Goal: Find specific page/section: Find specific page/section

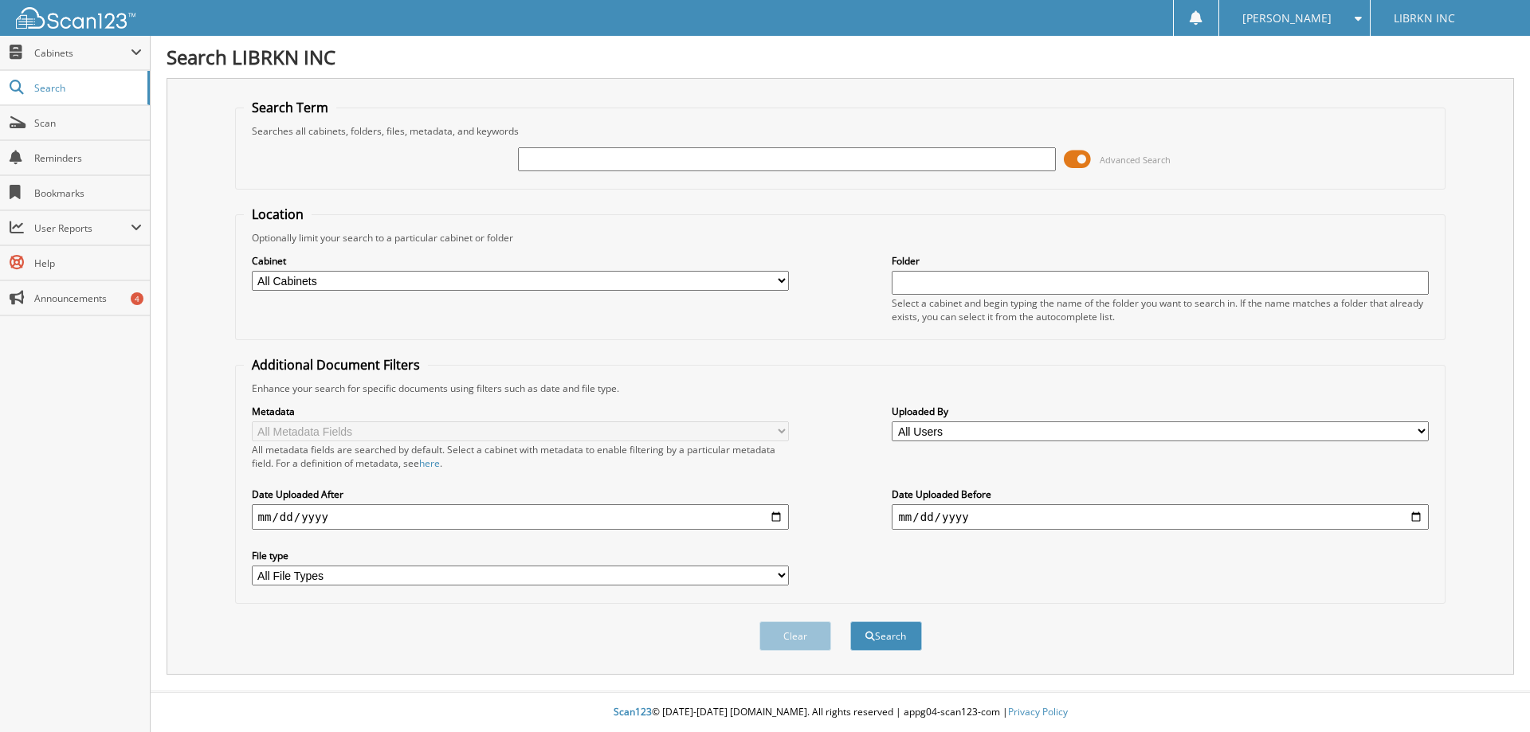
click at [676, 153] on input "text" at bounding box center [786, 159] width 537 height 24
type input "251044"
click at [850, 622] on button "Search" at bounding box center [886, 636] width 72 height 29
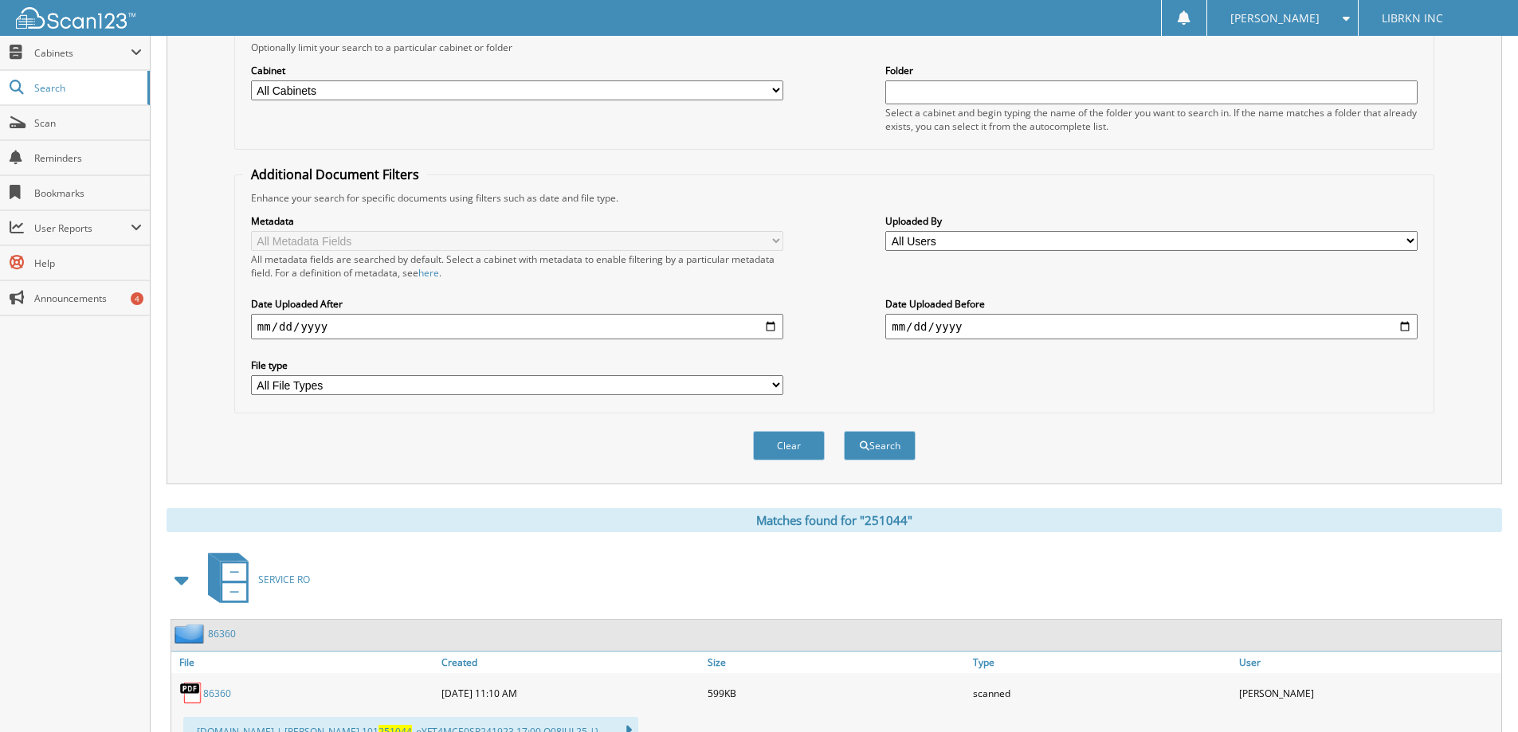
scroll to position [456, 0]
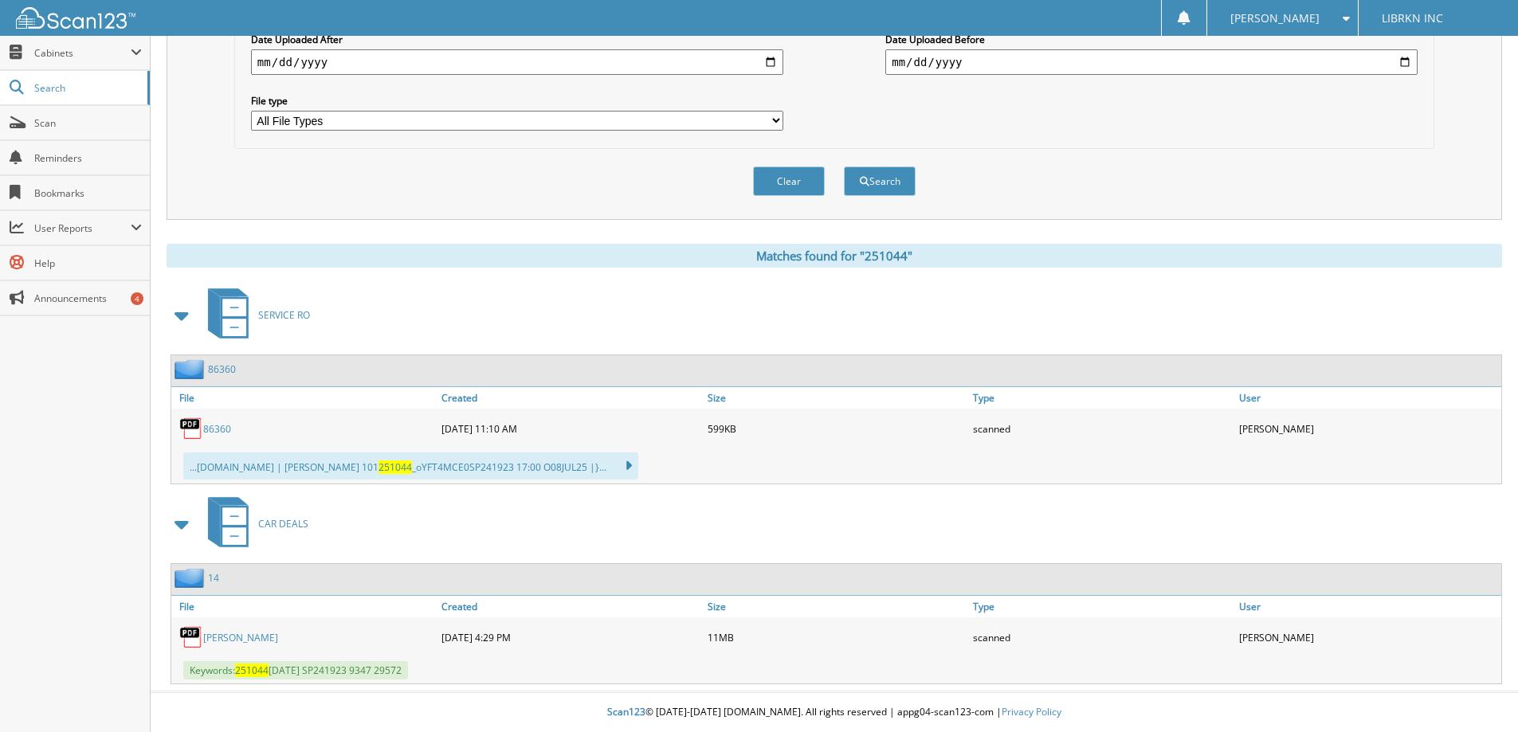
click at [268, 642] on link "PETERSON, COLIN" at bounding box center [240, 638] width 75 height 14
